Goal: Task Accomplishment & Management: Manage account settings

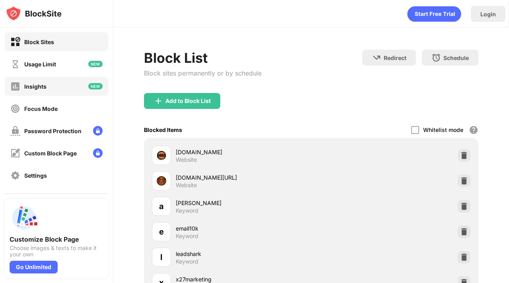
scroll to position [66, 0]
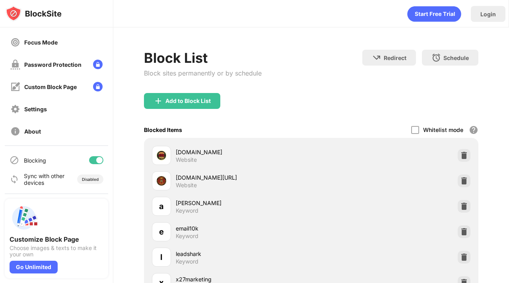
click at [95, 160] on div at bounding box center [96, 160] width 14 height 8
click at [102, 163] on div at bounding box center [96, 160] width 14 height 8
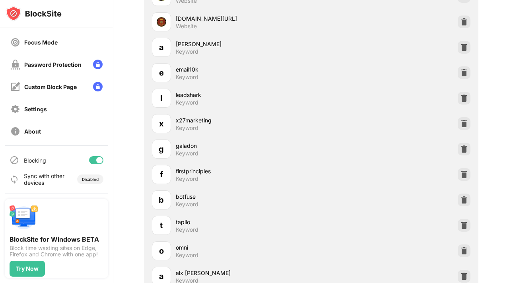
scroll to position [146, 0]
